Goal: Navigation & Orientation: Find specific page/section

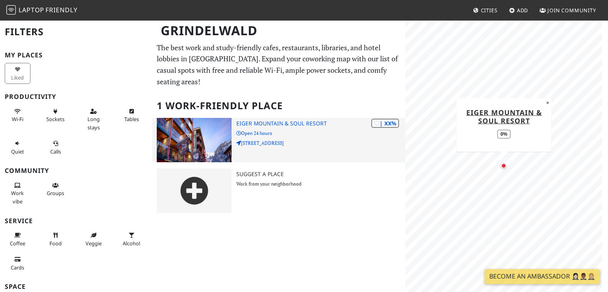
click at [288, 125] on h3 "Eiger Mountain & Soul Resort" at bounding box center [320, 123] width 169 height 7
